Goal: Task Accomplishment & Management: Complete application form

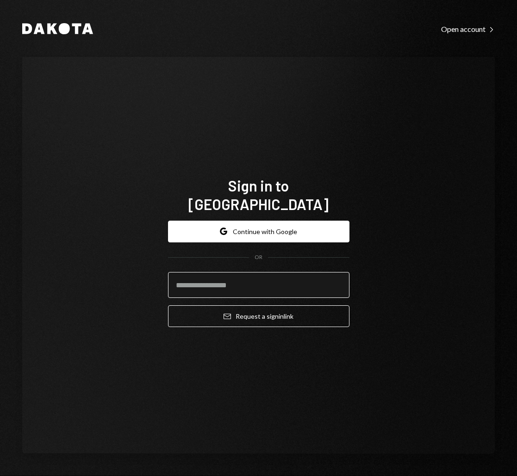
click at [280, 272] on input "email" at bounding box center [259, 285] width 182 height 26
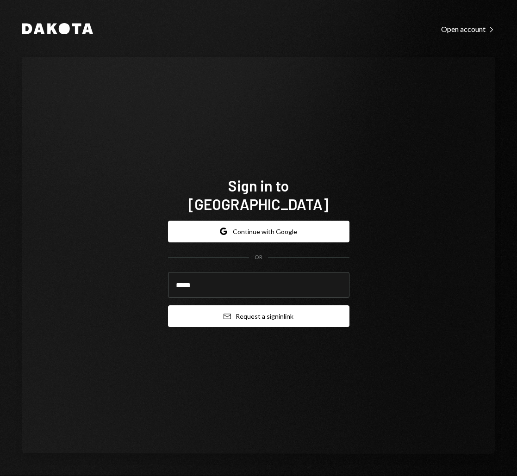
type input "**********"
click at [270, 313] on button "Email Request a sign in link" at bounding box center [259, 317] width 182 height 22
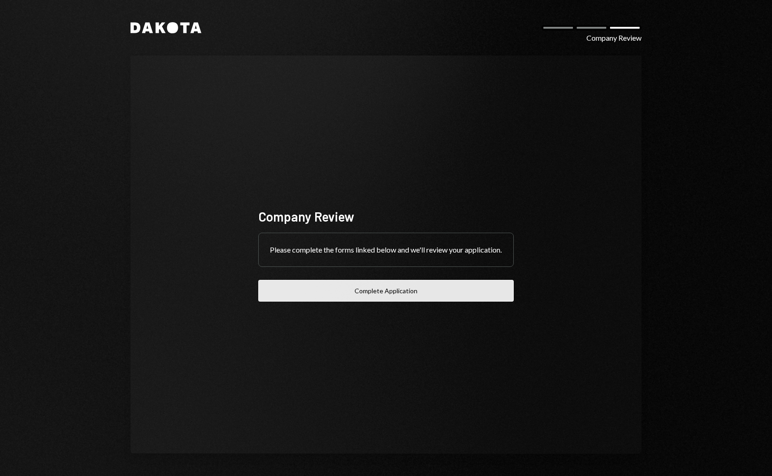
click at [402, 294] on button "Complete Application" at bounding box center [386, 291] width 256 height 22
click at [339, 302] on button "Complete Application" at bounding box center [386, 291] width 256 height 22
click at [372, 233] on div "Please complete the forms linked below and we'll review your application." at bounding box center [386, 249] width 255 height 33
click at [355, 238] on div "Please complete the forms linked below and we'll review your application." at bounding box center [386, 249] width 255 height 33
click at [317, 216] on div "Company Review" at bounding box center [386, 217] width 256 height 18
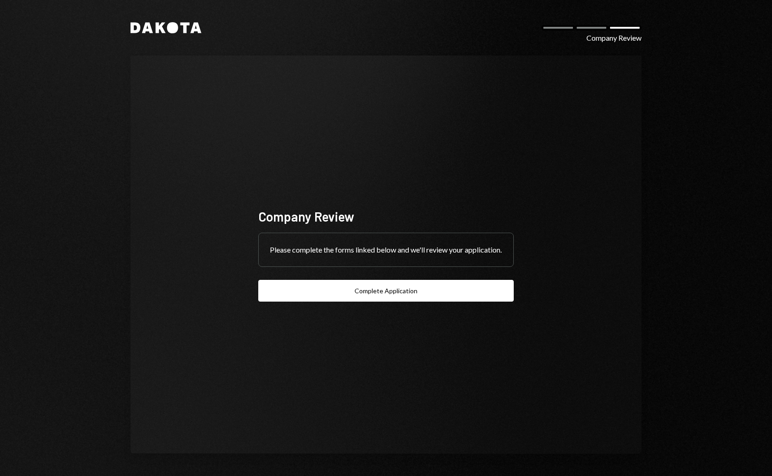
click at [592, 27] on div at bounding box center [591, 28] width 33 height 6
click at [589, 27] on div at bounding box center [591, 28] width 33 height 6
click at [586, 28] on div at bounding box center [591, 28] width 33 height 6
click at [546, 26] on div at bounding box center [558, 28] width 33 height 6
click at [178, 31] on icon "Dakota" at bounding box center [166, 27] width 71 height 11
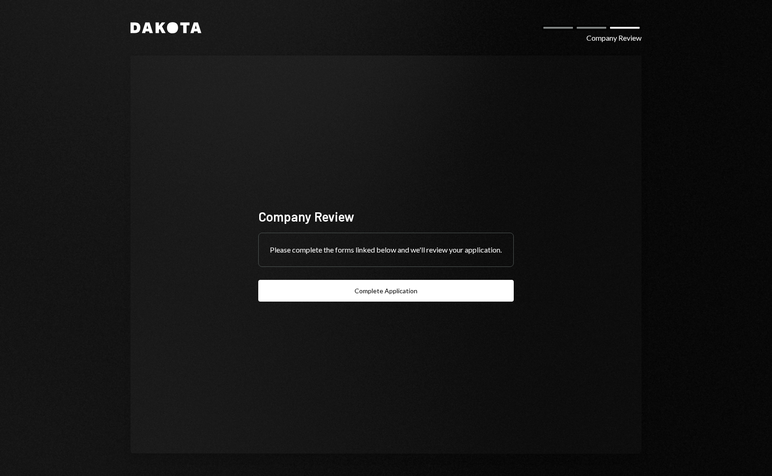
click at [173, 31] on icon at bounding box center [172, 27] width 11 height 11
